Goal: Task Accomplishment & Management: Manage account settings

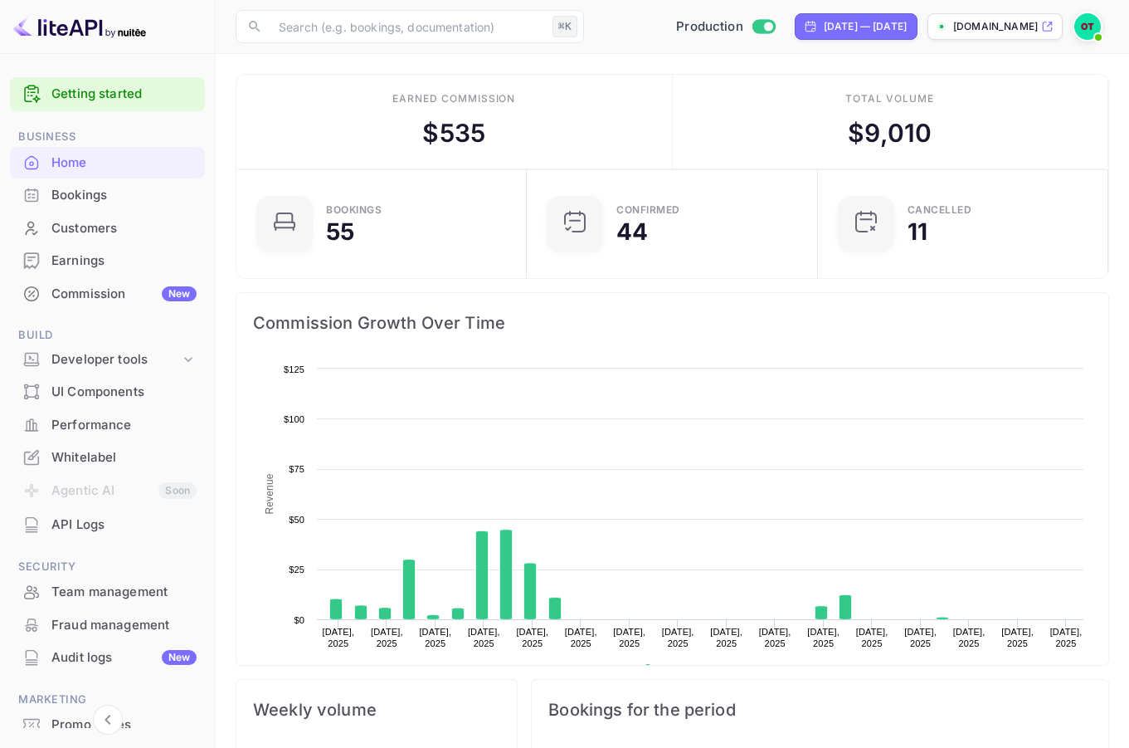
scroll to position [257, 268]
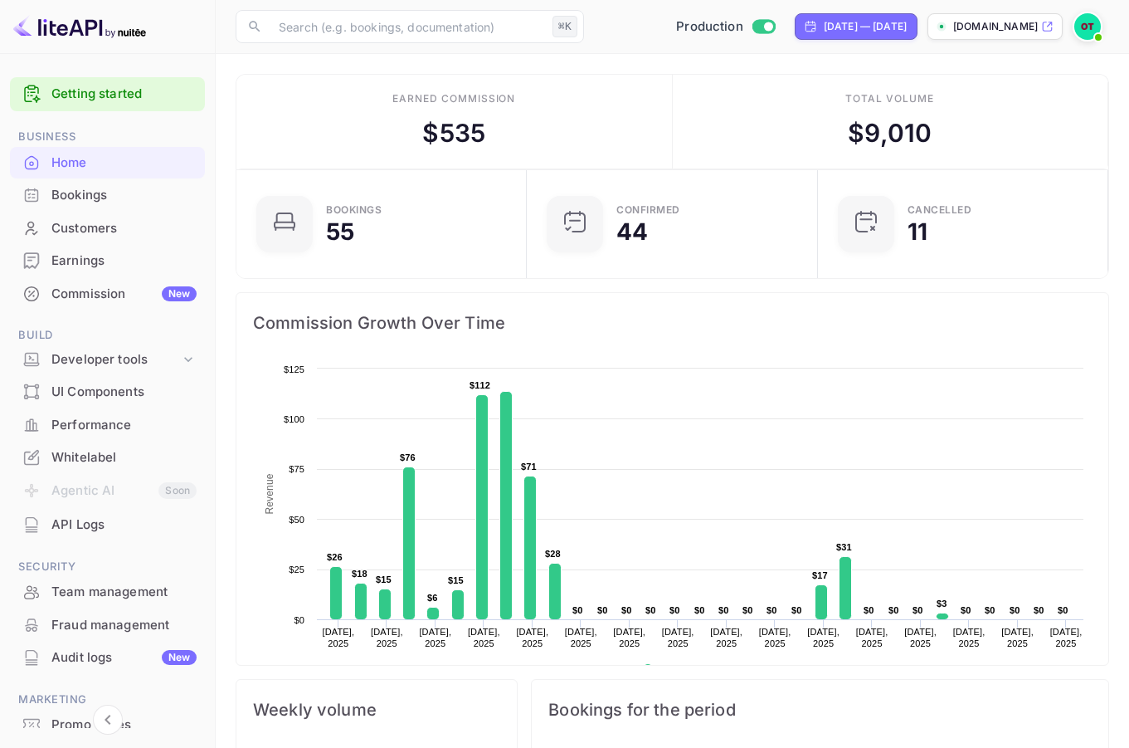
click at [76, 269] on div "Earnings" at bounding box center [123, 260] width 145 height 19
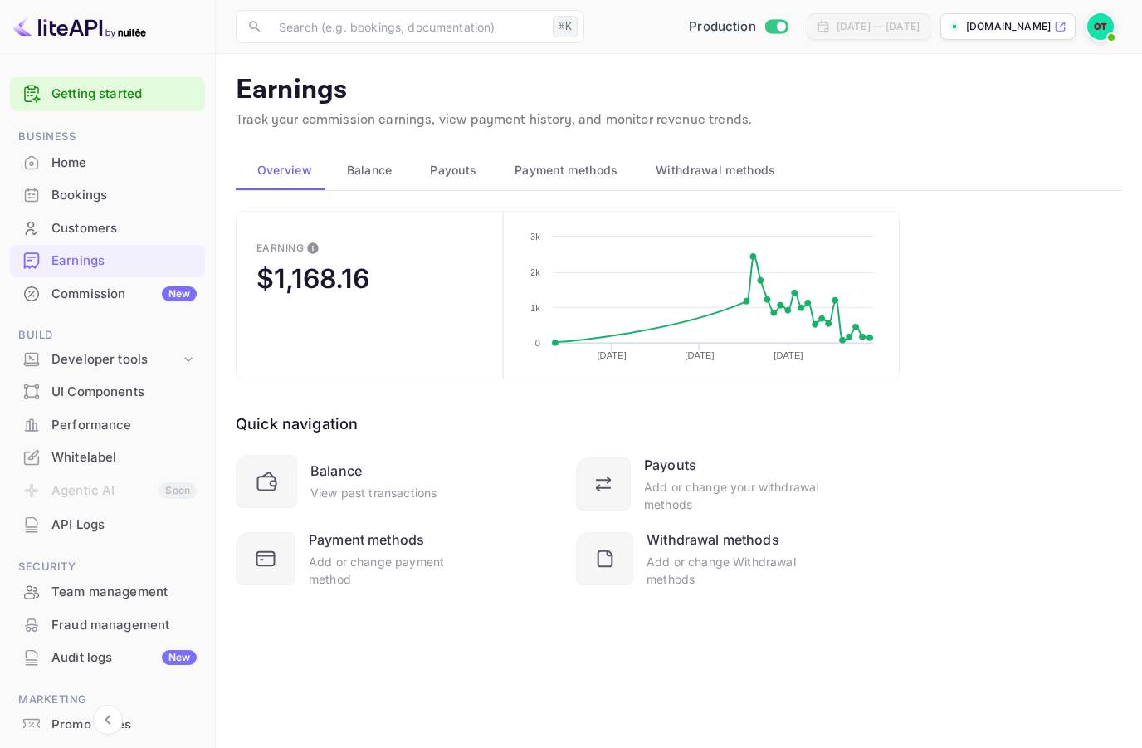
click at [455, 164] on span "Payouts" at bounding box center [453, 170] width 46 height 20
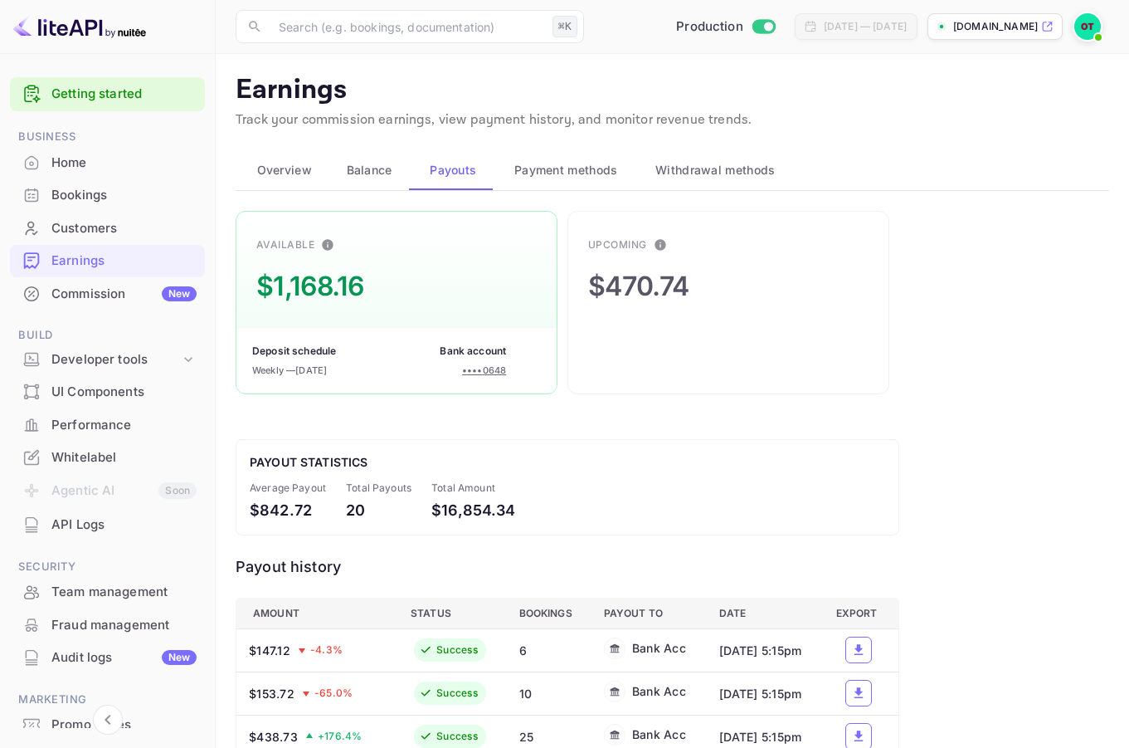
click at [570, 161] on span "Payment methods" at bounding box center [566, 170] width 104 height 20
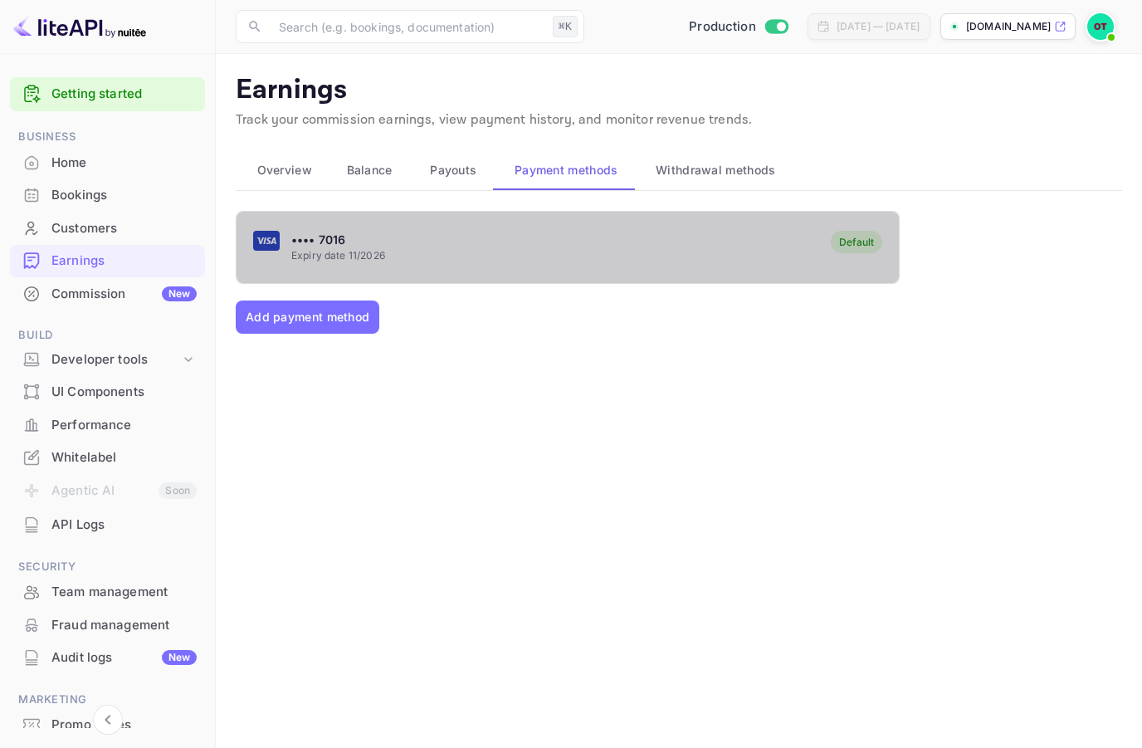
click at [427, 239] on div "•••• 7016 Expiry date 11/2026 Default" at bounding box center [567, 247] width 662 height 66
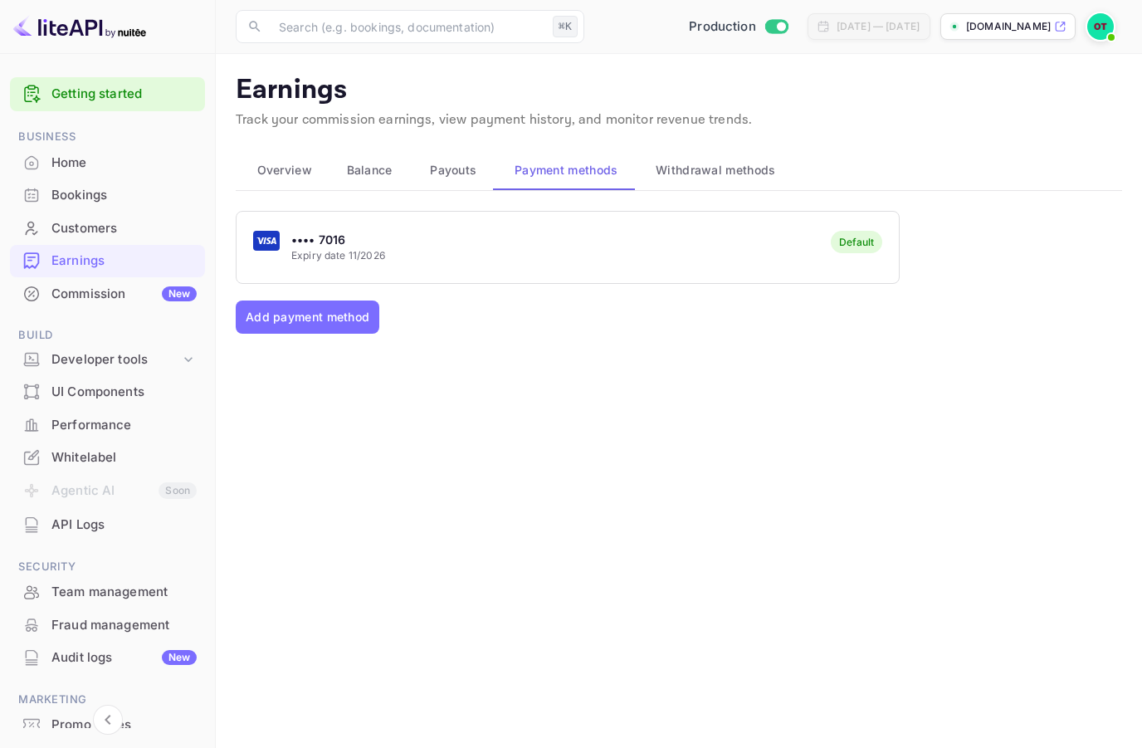
scroll to position [32, 0]
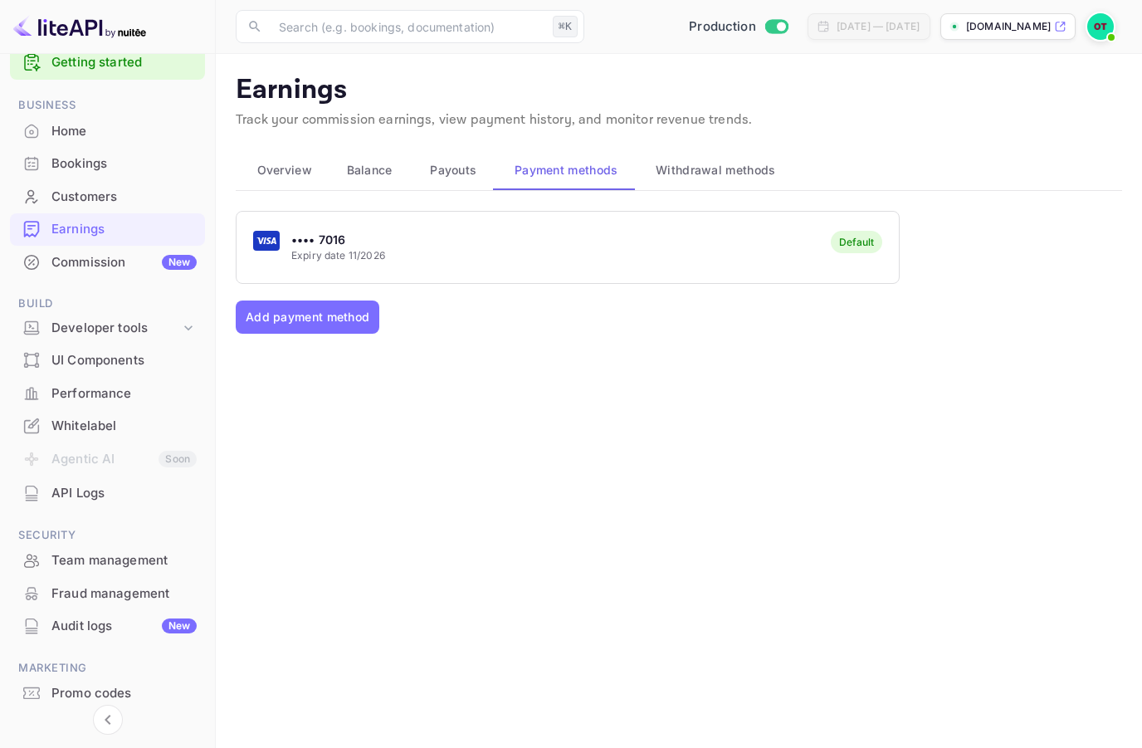
click at [88, 488] on div "API Logs" at bounding box center [123, 493] width 145 height 19
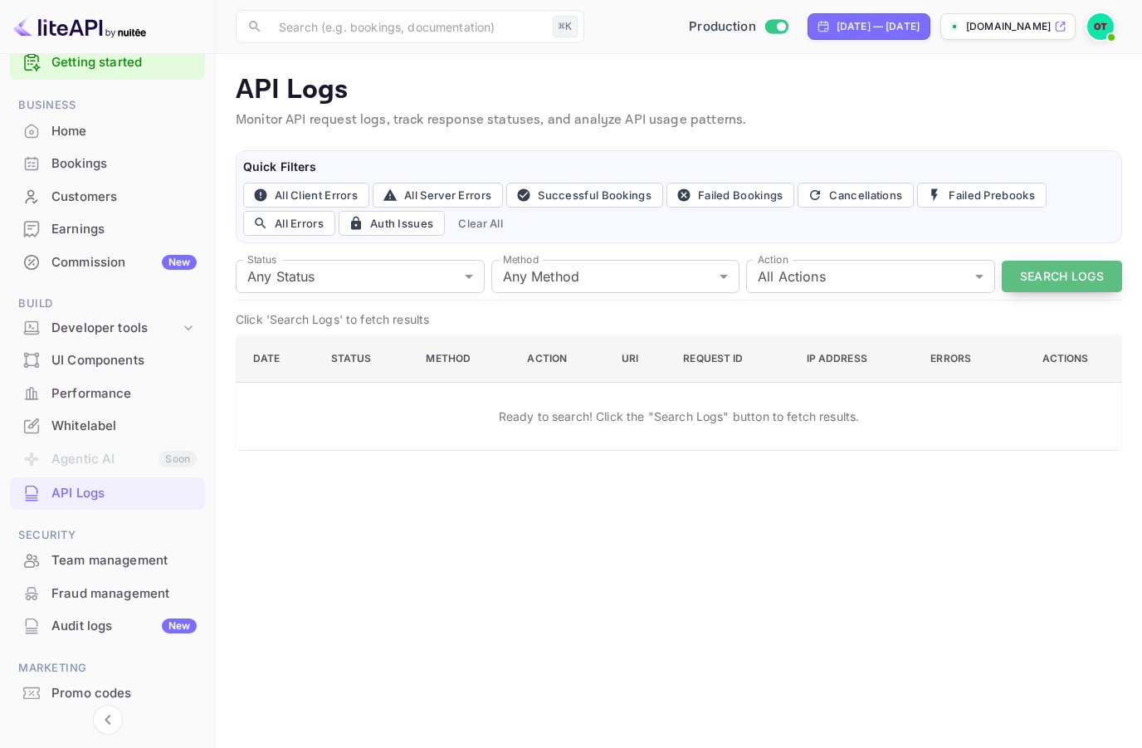
click at [1035, 275] on button "Search Logs" at bounding box center [1062, 277] width 120 height 32
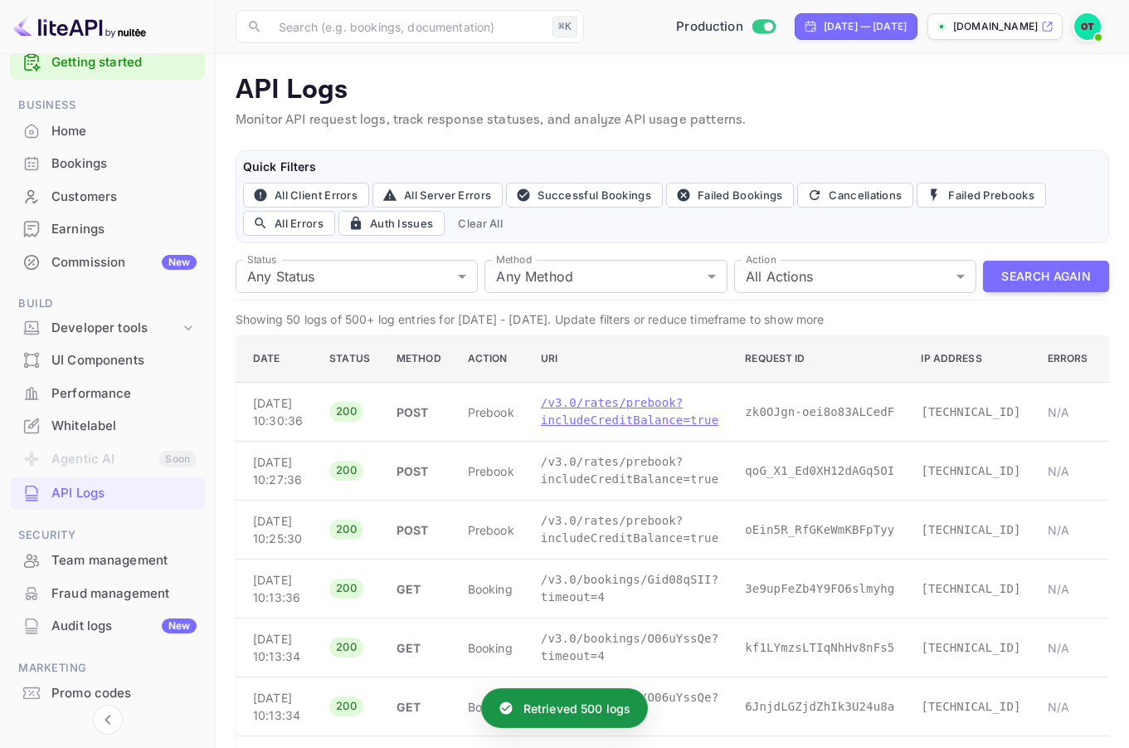
click at [591, 412] on p "/v3.0/rates/prebook?includeCreditBalance=true" at bounding box center [630, 411] width 178 height 35
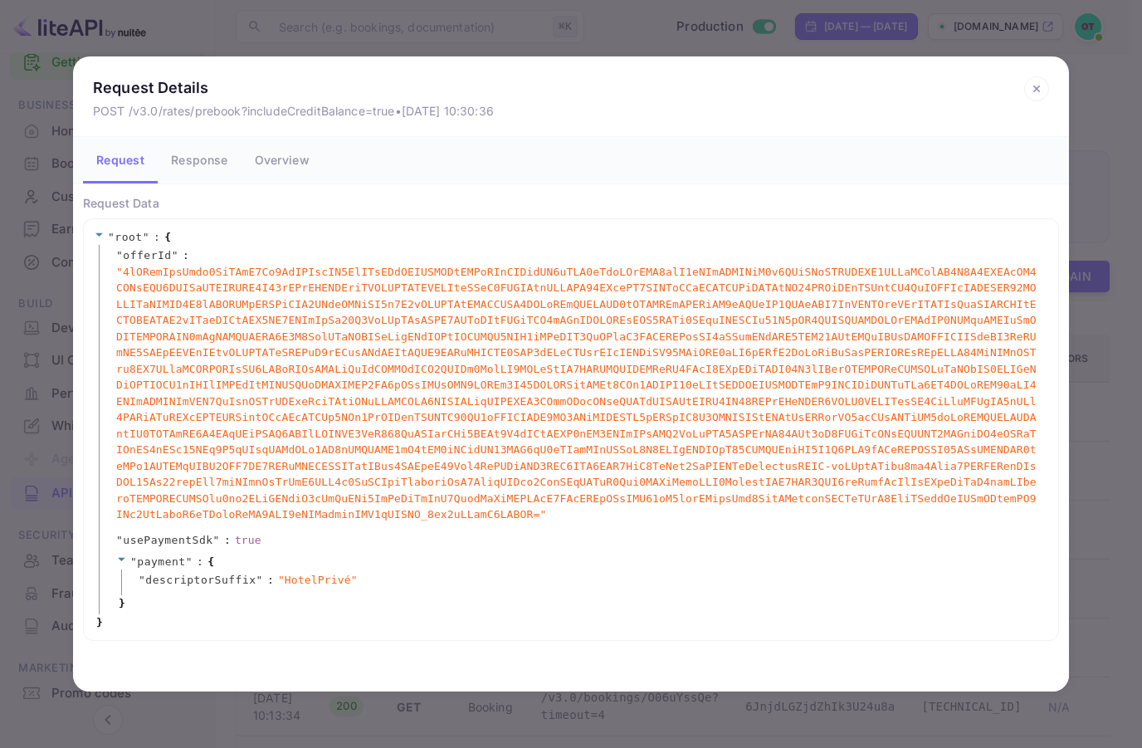
click at [222, 164] on button "Response" at bounding box center [199, 160] width 83 height 46
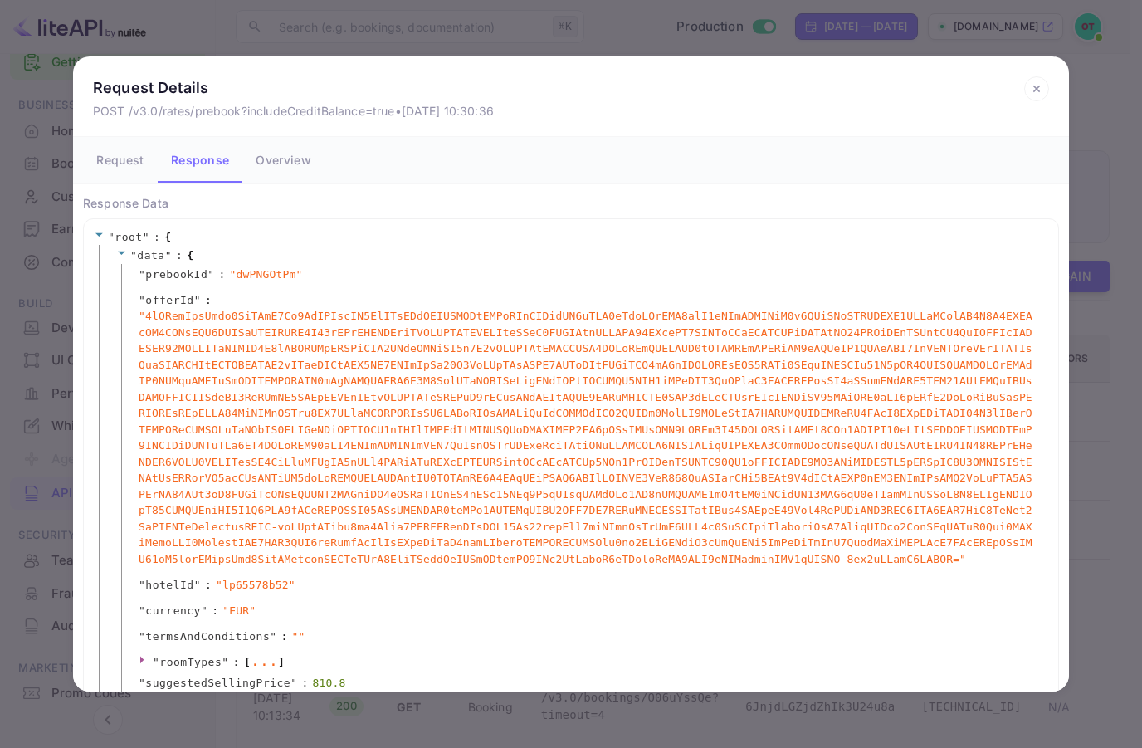
scroll to position [362, 0]
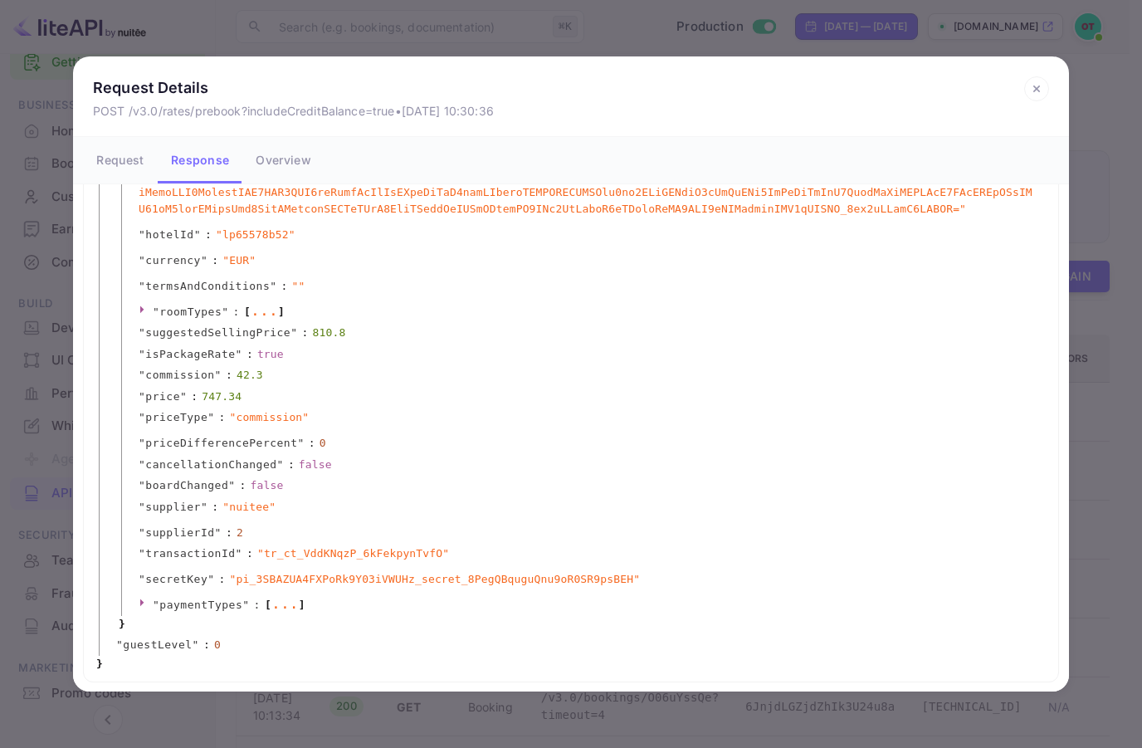
click at [268, 307] on div "..." at bounding box center [264, 310] width 27 height 8
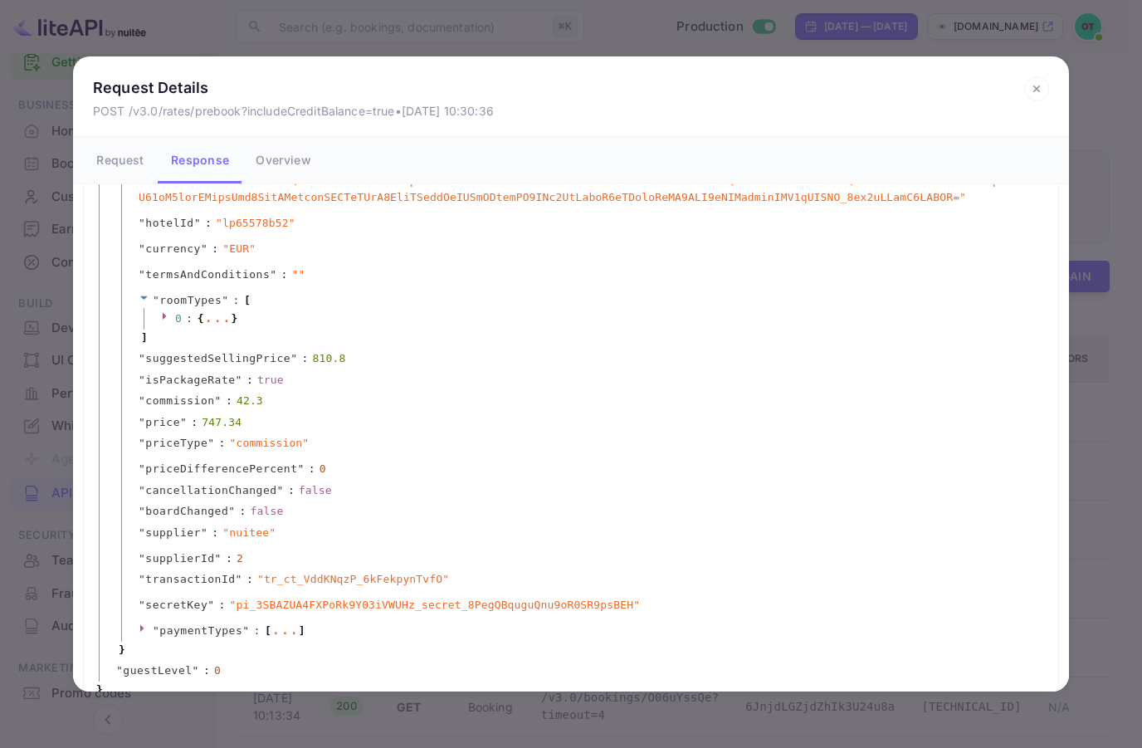
click at [219, 321] on div "..." at bounding box center [217, 317] width 27 height 8
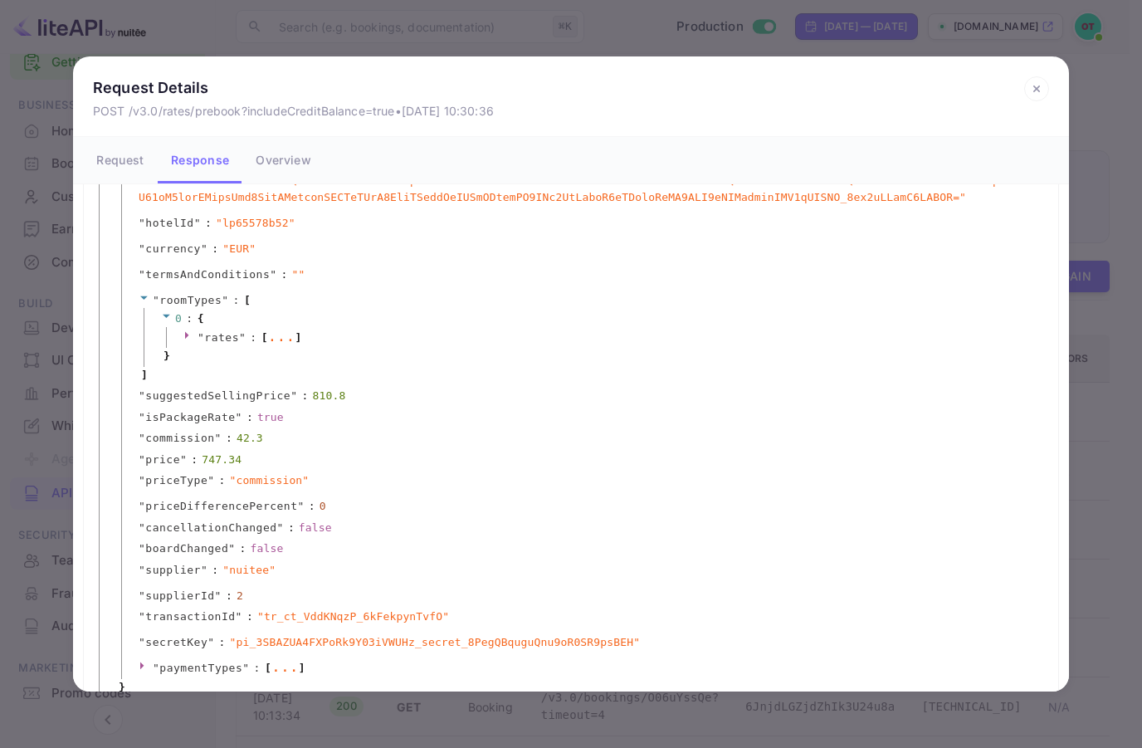
click at [295, 346] on span "]" at bounding box center [298, 337] width 7 height 17
click at [271, 340] on div "..." at bounding box center [281, 336] width 27 height 8
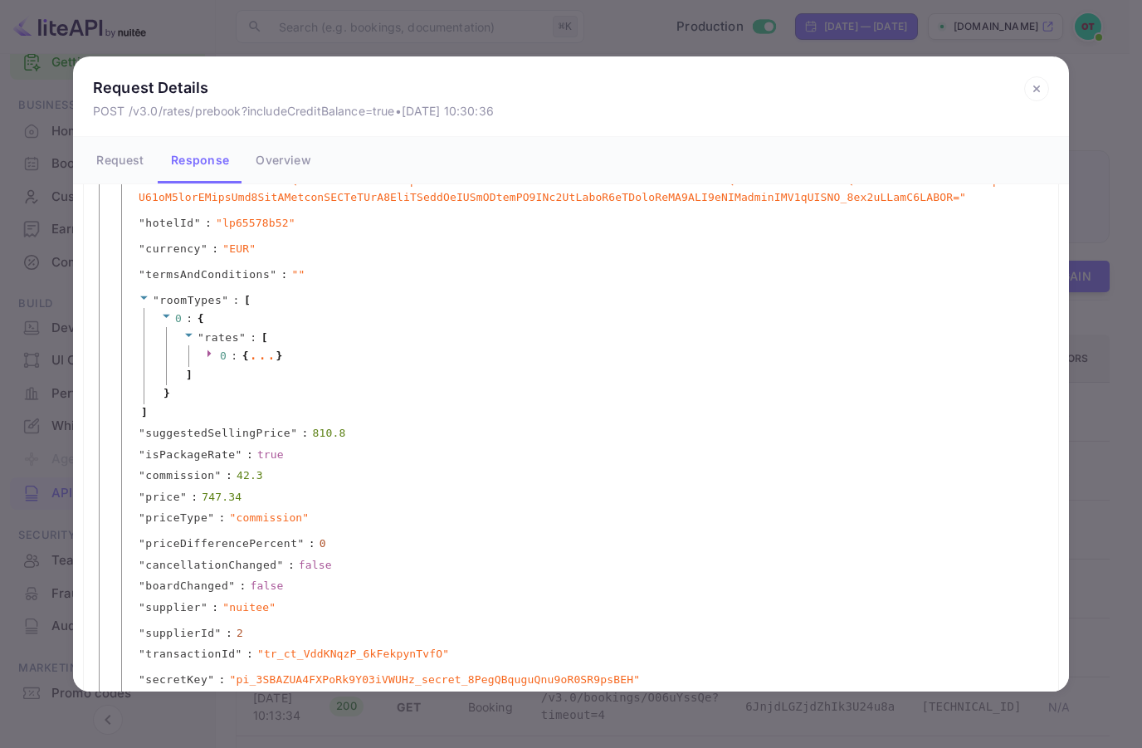
click at [265, 358] on div "..." at bounding box center [262, 354] width 27 height 8
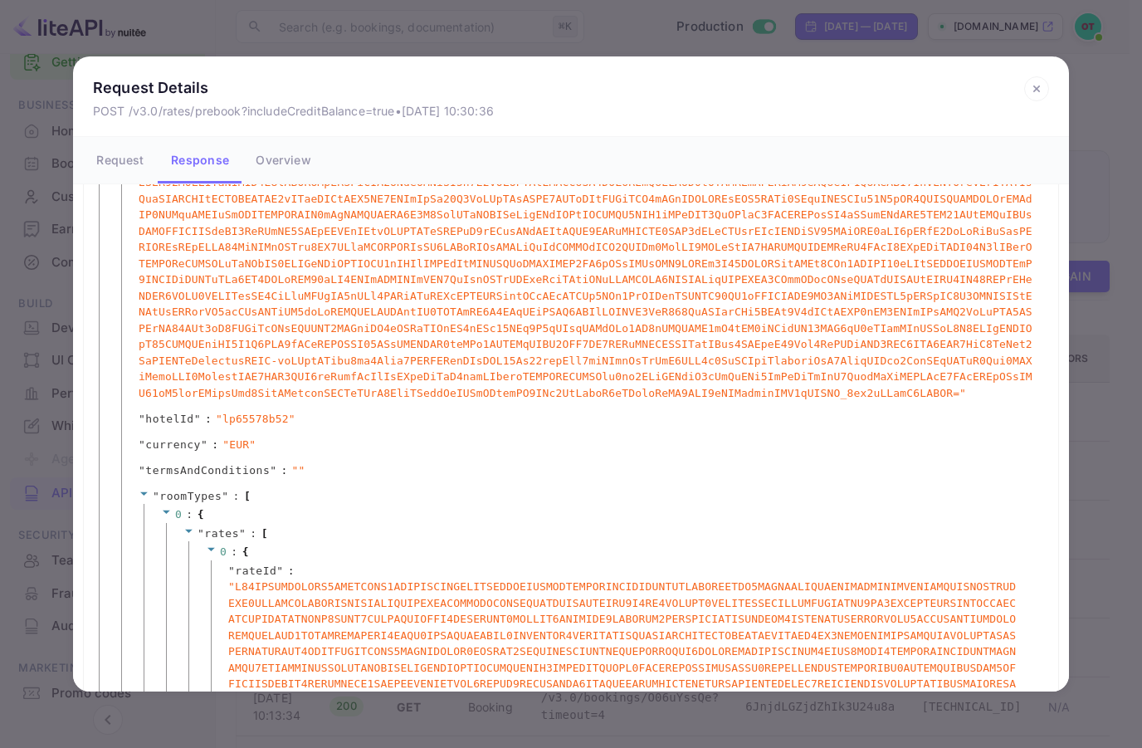
scroll to position [0, 0]
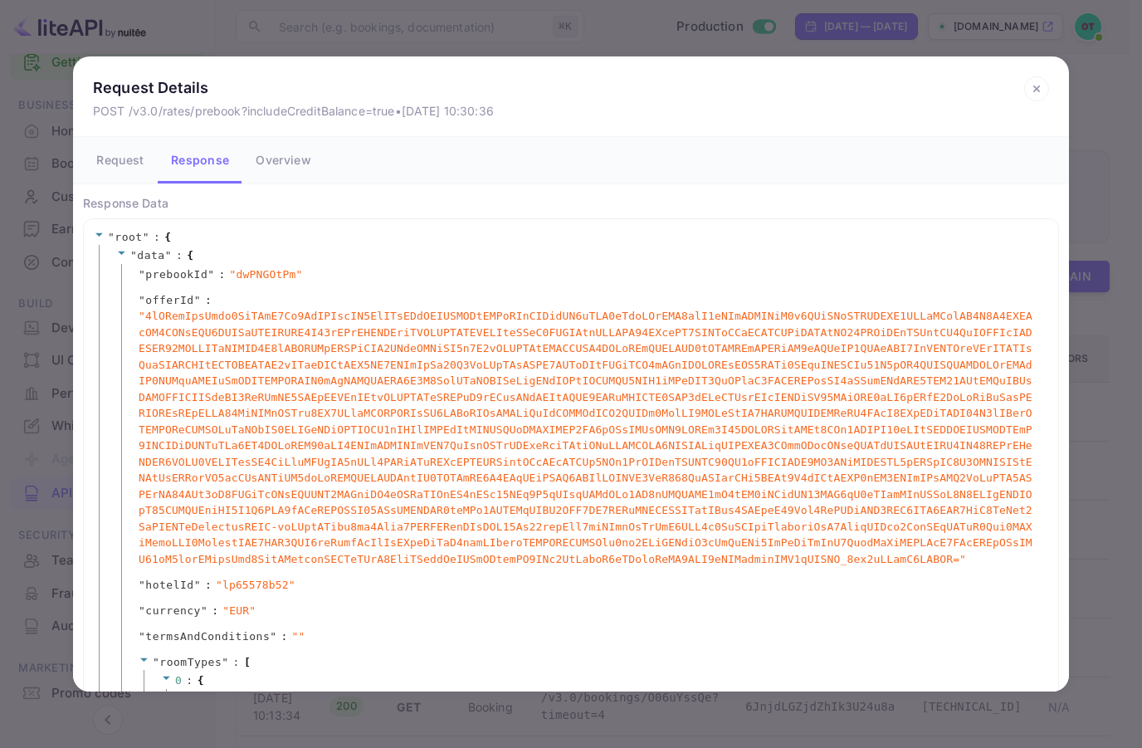
click at [324, 27] on div "Request Details POST /v3.0/rates/prebook?includeCreditBalance=true • [DATE] 10:…" at bounding box center [571, 374] width 1142 height 748
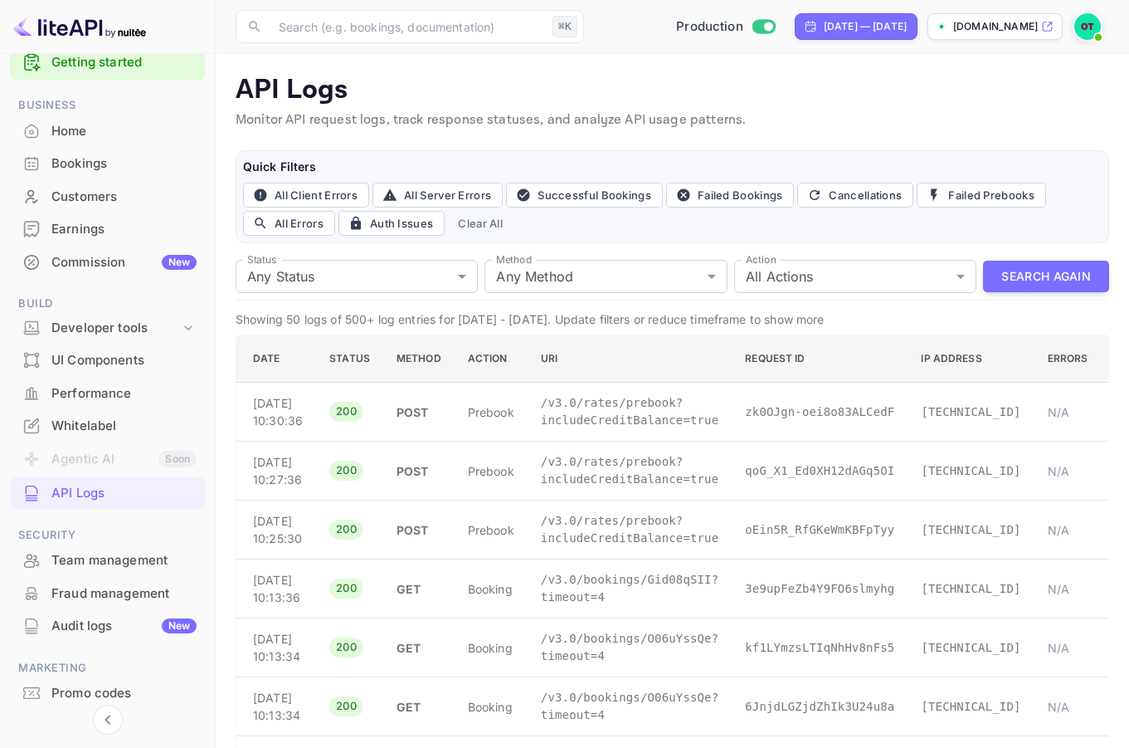
click at [102, 554] on div "Team management" at bounding box center [123, 560] width 145 height 19
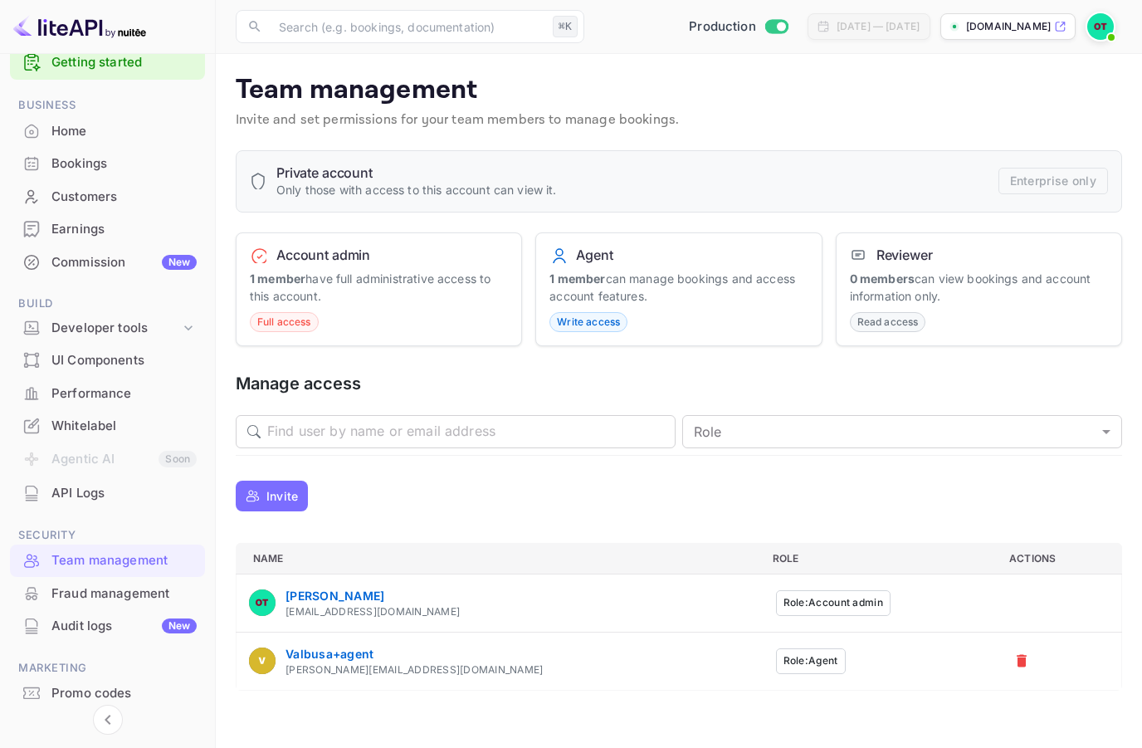
click at [276, 496] on p "Invite" at bounding box center [282, 495] width 32 height 17
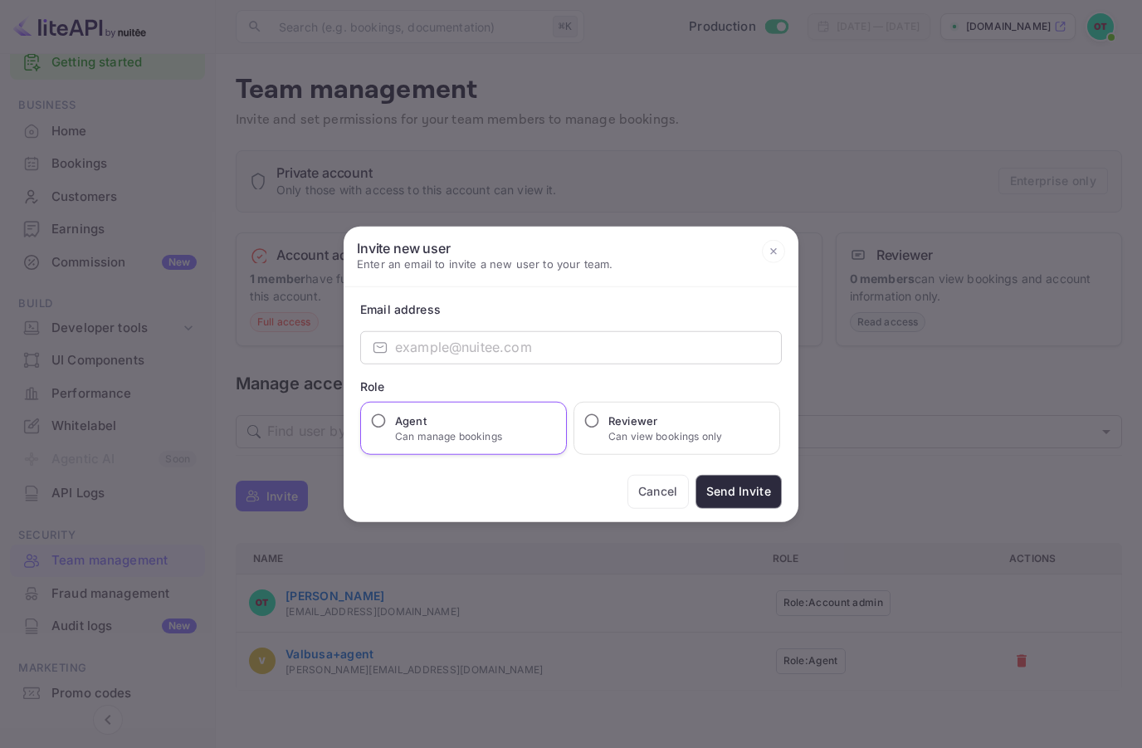
click at [426, 412] on h6 "Agent" at bounding box center [448, 420] width 107 height 17
click at [387, 412] on input "Agent Can manage bookings" at bounding box center [378, 420] width 17 height 17
radio input "true"
click at [651, 437] on p "Can view bookings only" at bounding box center [665, 435] width 114 height 15
click at [600, 428] on input "Reviewer Can view bookings only" at bounding box center [591, 420] width 17 height 17
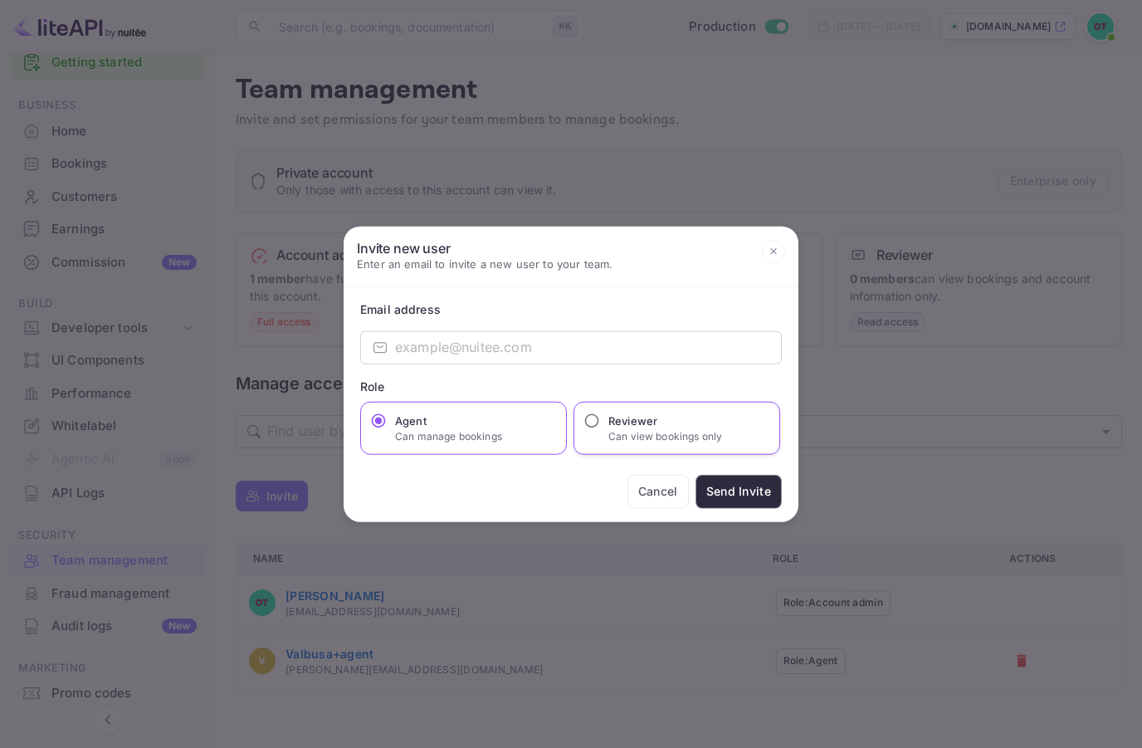
radio input "true"
click at [491, 438] on p "Can manage bookings" at bounding box center [448, 435] width 107 height 15
click at [387, 428] on input "Agent Can manage bookings" at bounding box center [378, 420] width 17 height 17
radio input "true"
click at [477, 381] on div "Role" at bounding box center [571, 385] width 422 height 17
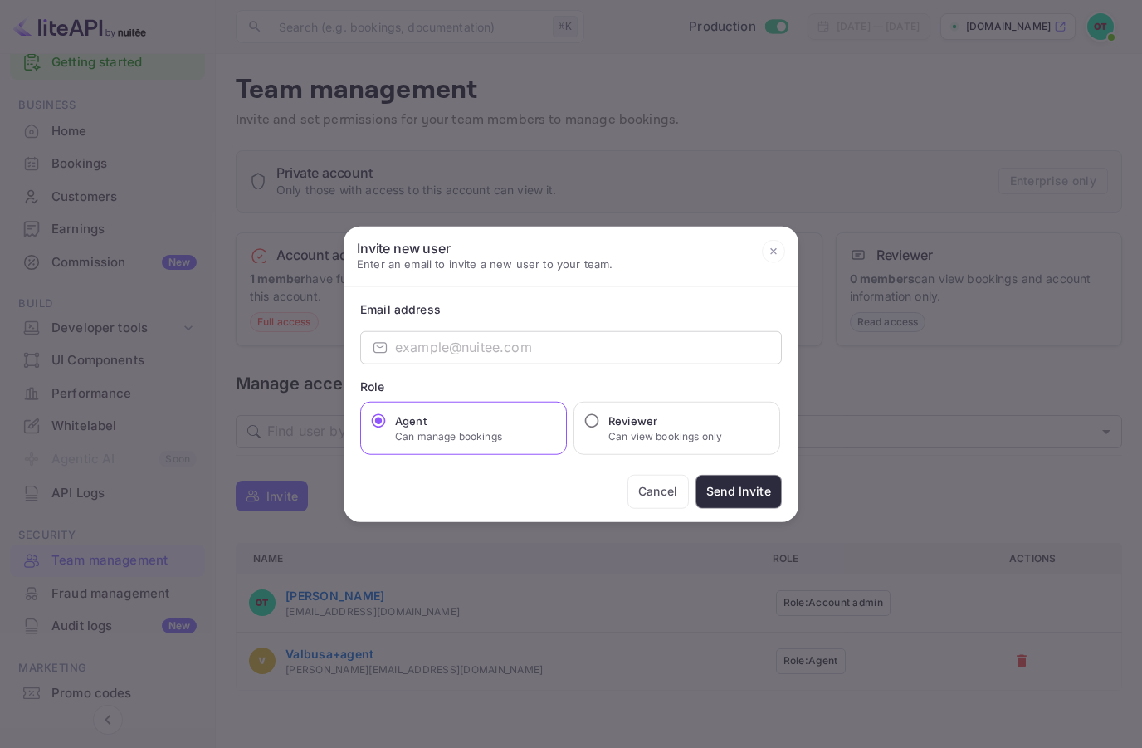
click at [666, 484] on button "Cancel" at bounding box center [657, 491] width 61 height 34
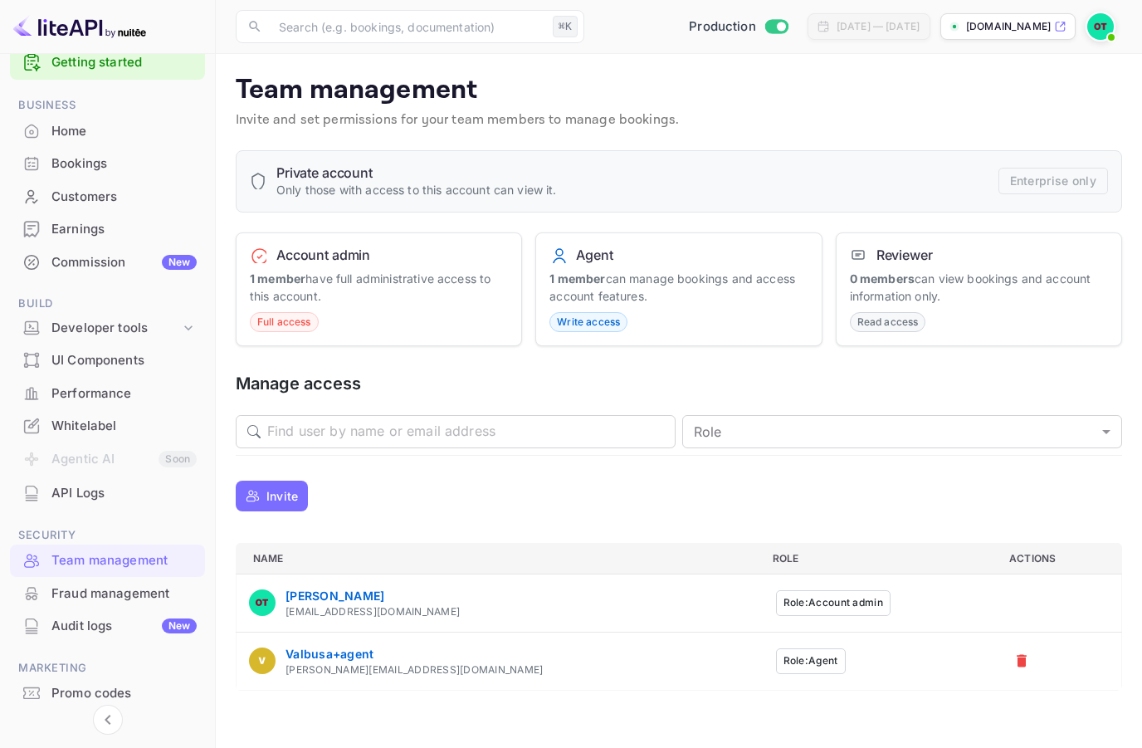
click at [100, 587] on div "Fraud management" at bounding box center [123, 593] width 145 height 19
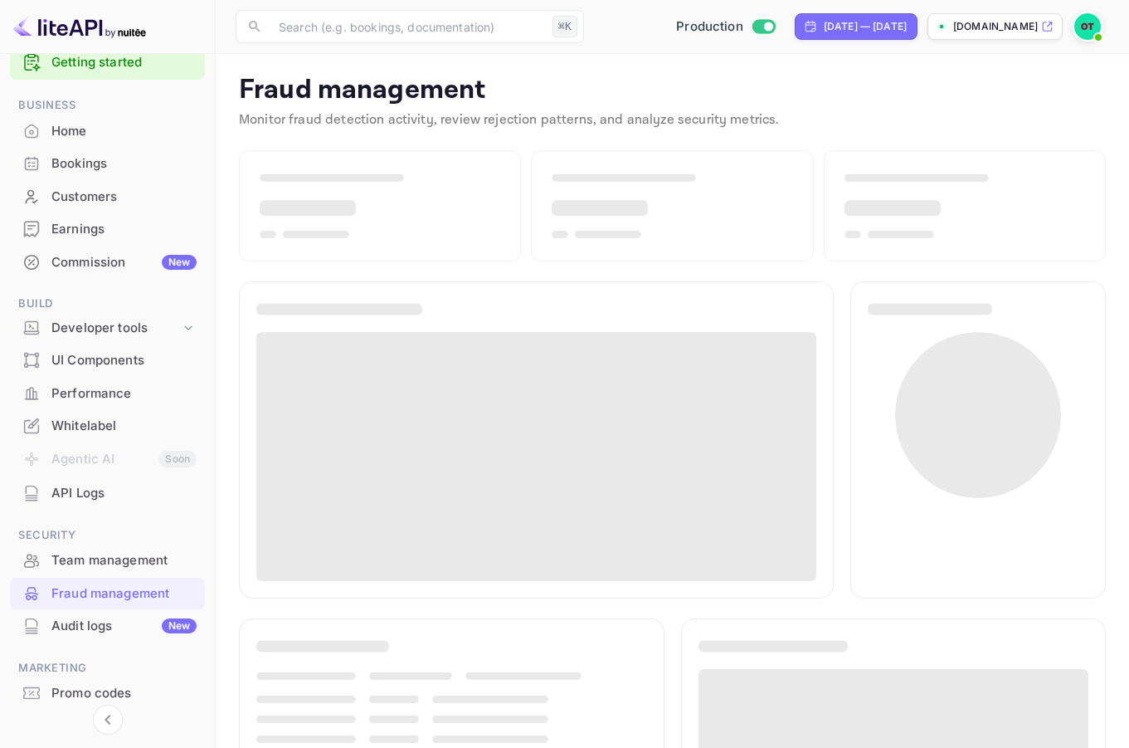
click at [121, 628] on div "Audit logs New" at bounding box center [123, 626] width 145 height 19
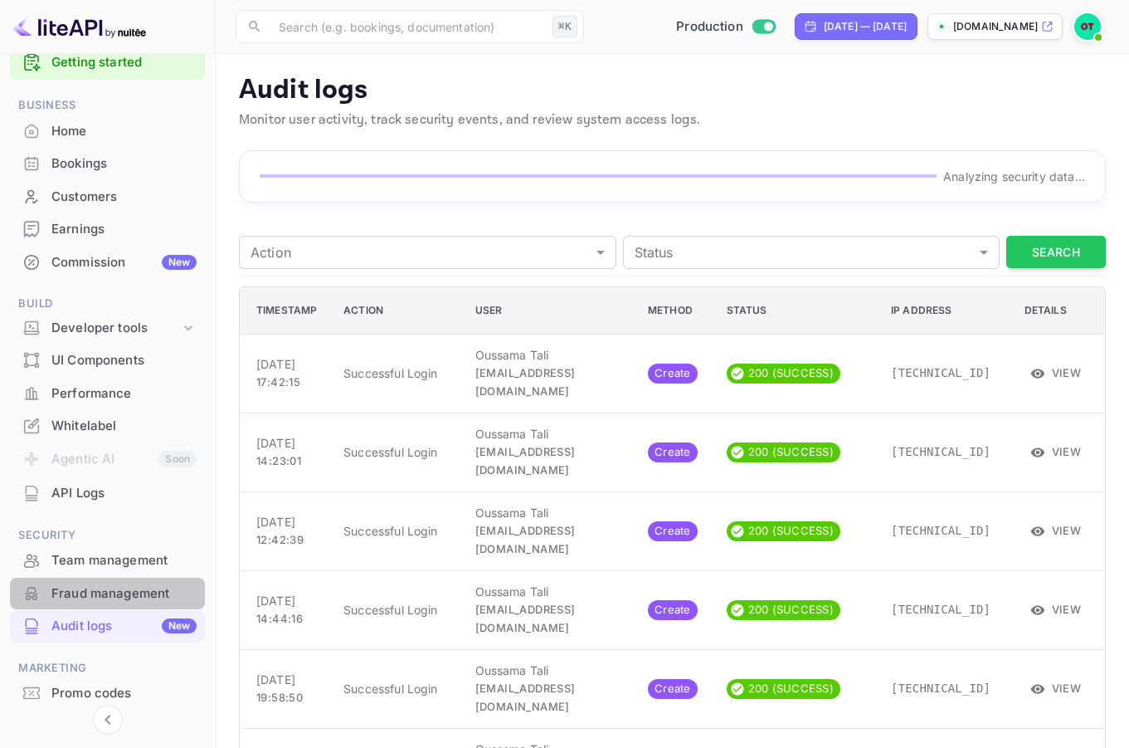
click at [113, 588] on div "Fraud management" at bounding box center [123, 593] width 145 height 19
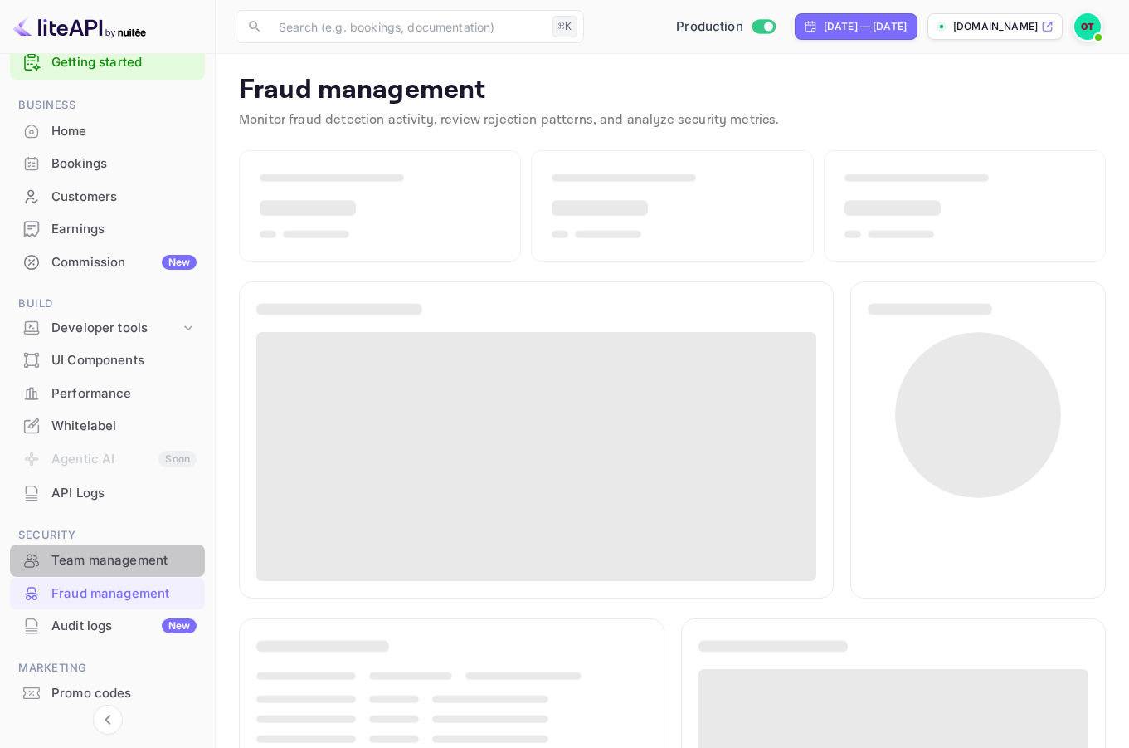
click at [115, 553] on div "Team management" at bounding box center [123, 560] width 145 height 19
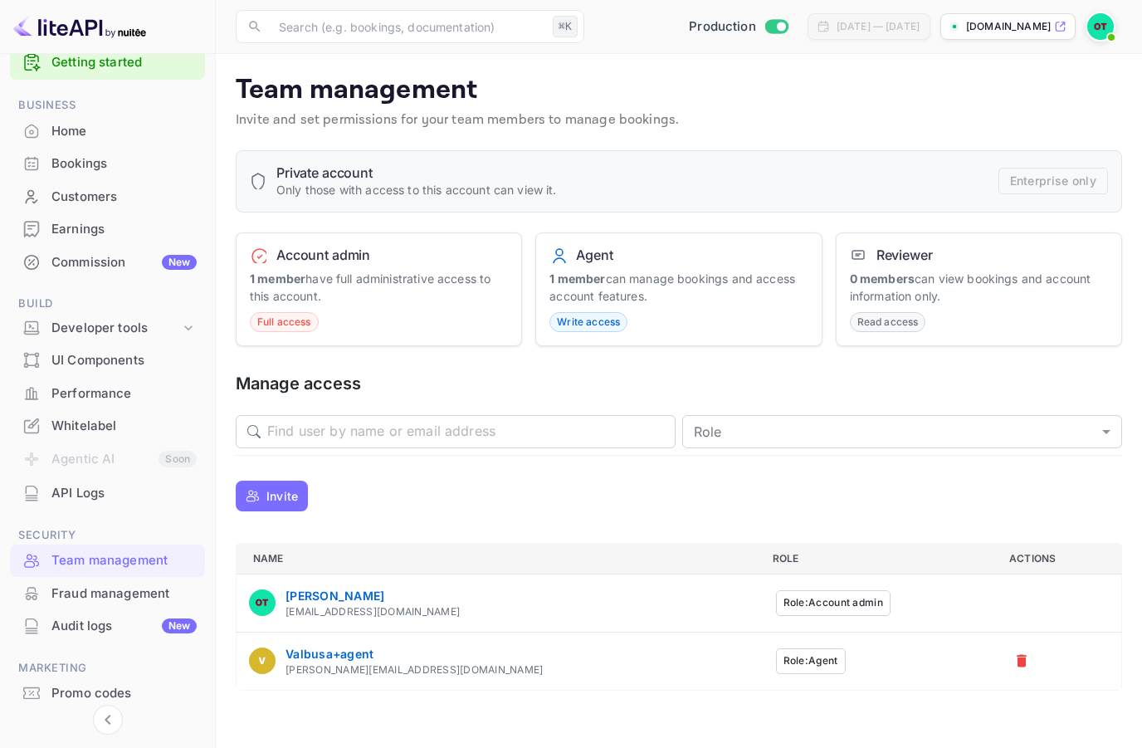
click at [1089, 32] on img at bounding box center [1100, 26] width 27 height 27
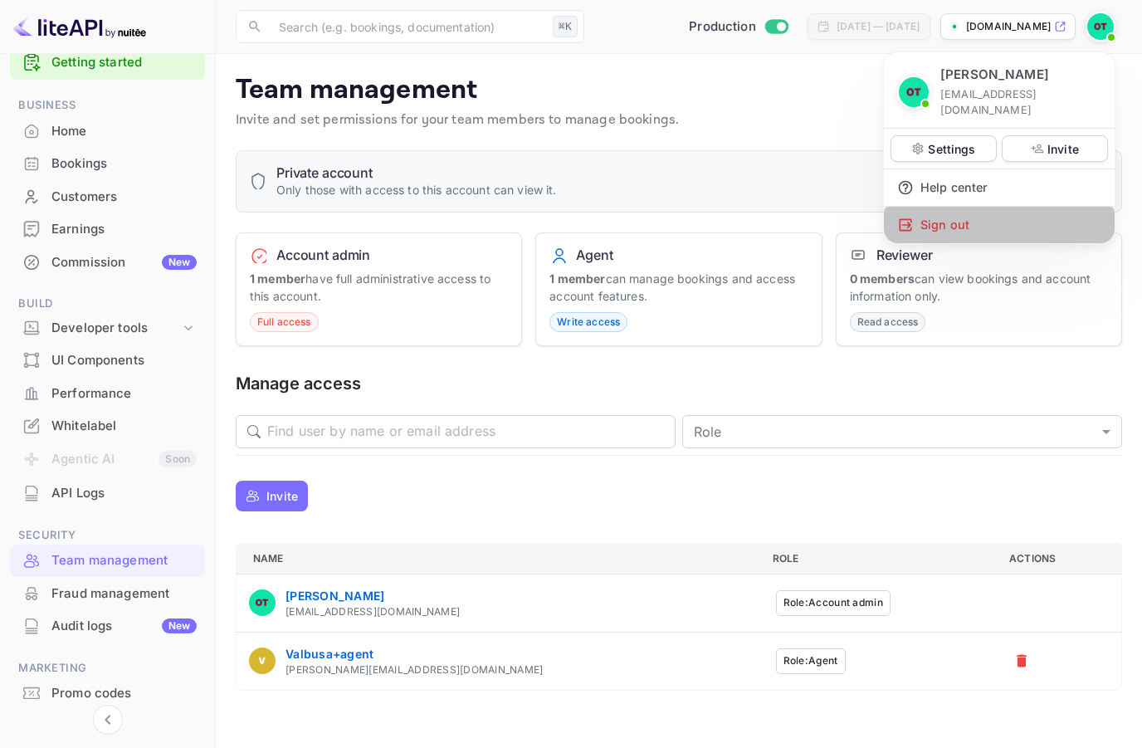
click at [956, 213] on div "Sign out" at bounding box center [999, 225] width 231 height 37
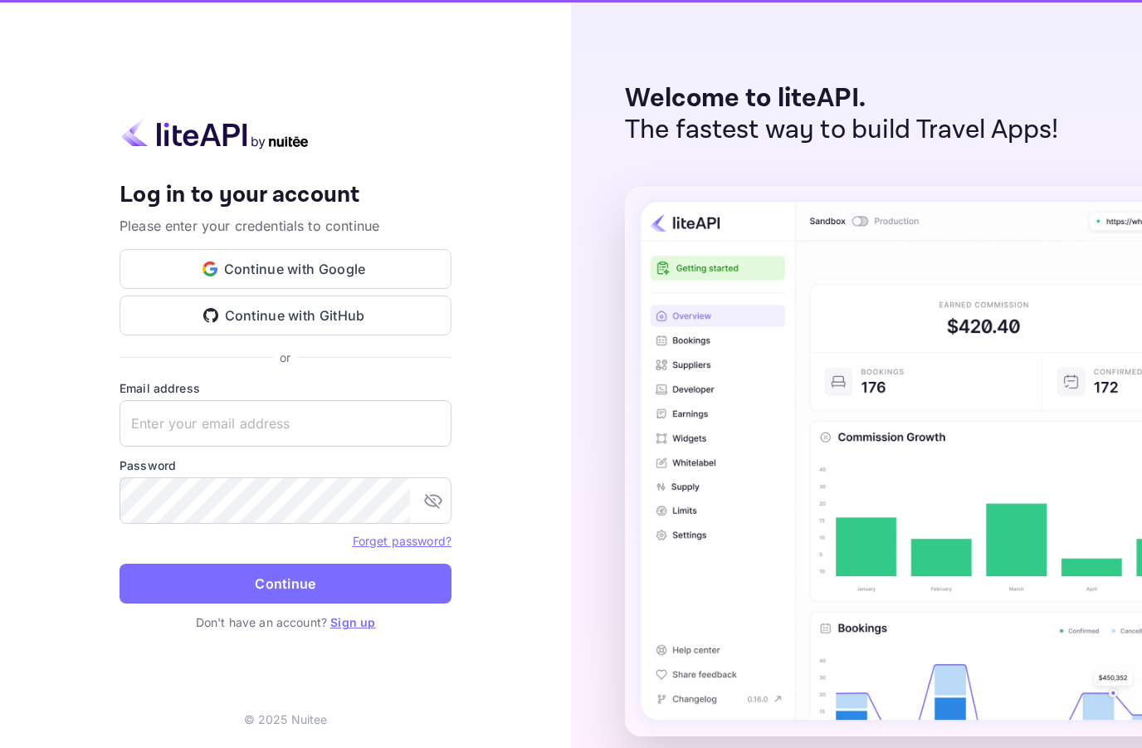
type input "[EMAIL_ADDRESS][DOMAIN_NAME]"
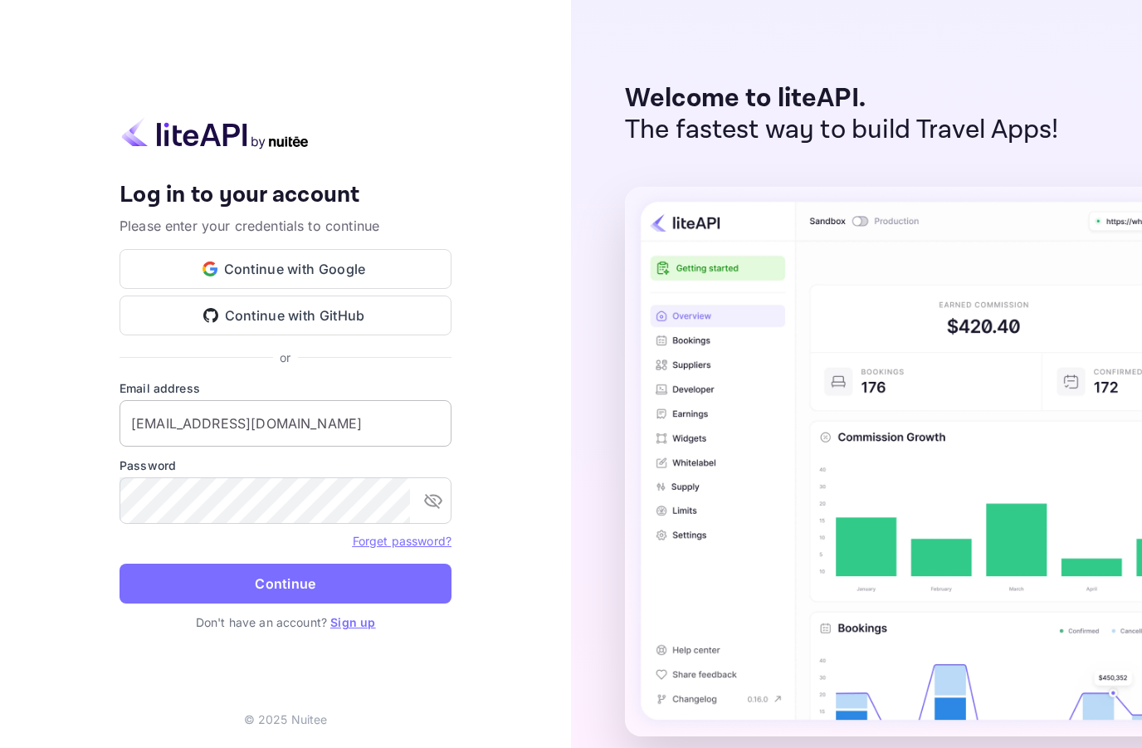
click at [298, 422] on input "[EMAIL_ADDRESS][DOMAIN_NAME]" at bounding box center [285, 423] width 332 height 46
type input "[PERSON_NAME][EMAIL_ADDRESS][DOMAIN_NAME]"
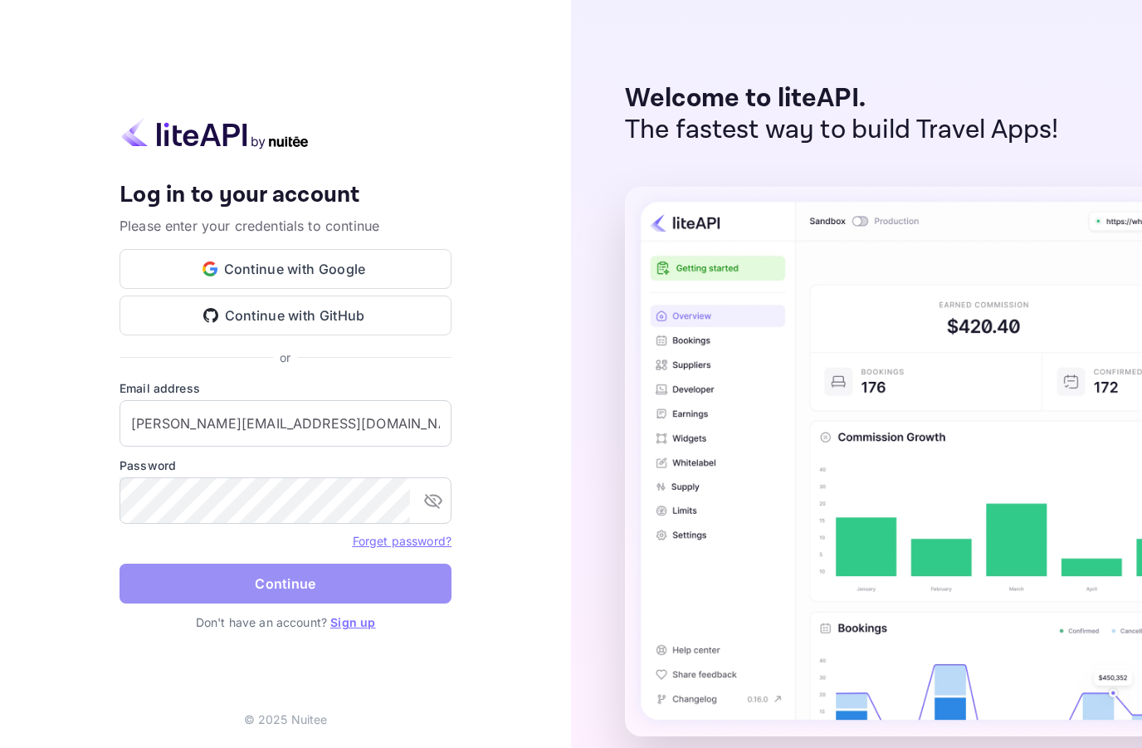
click at [287, 587] on button "Continue" at bounding box center [285, 583] width 332 height 40
